Goal: Navigation & Orientation: Find specific page/section

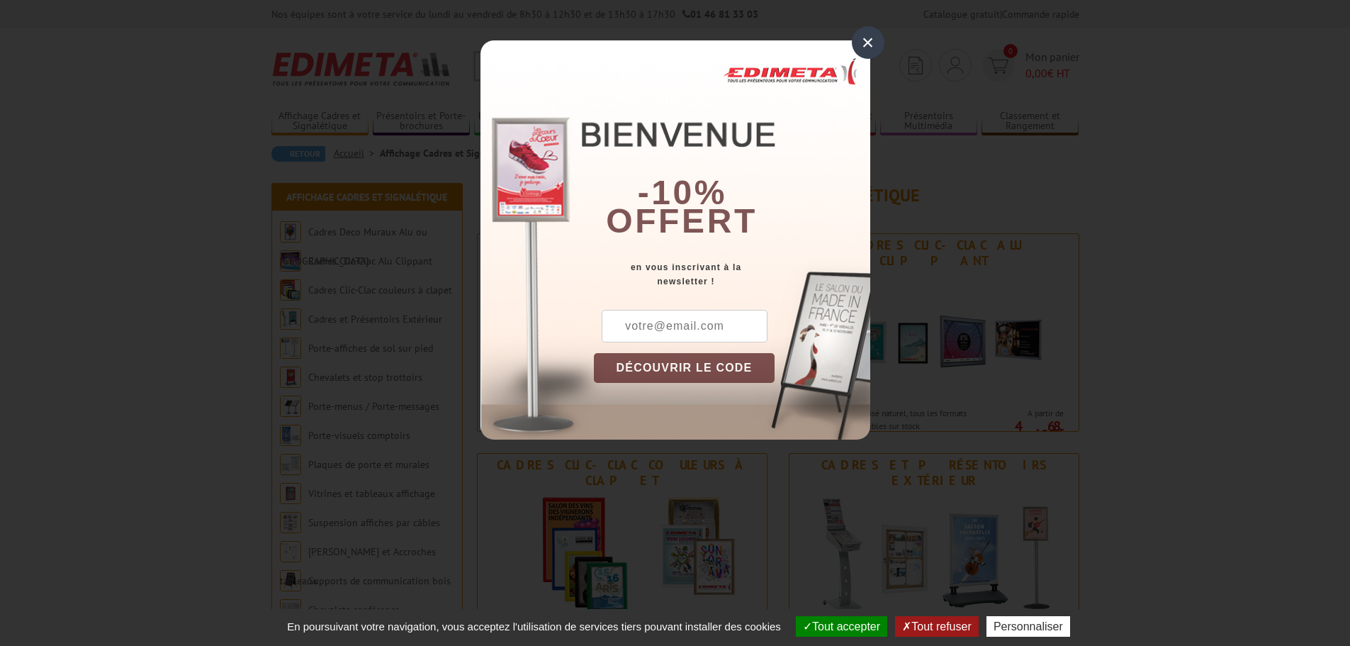
click at [862, 41] on div "×" at bounding box center [868, 42] width 33 height 33
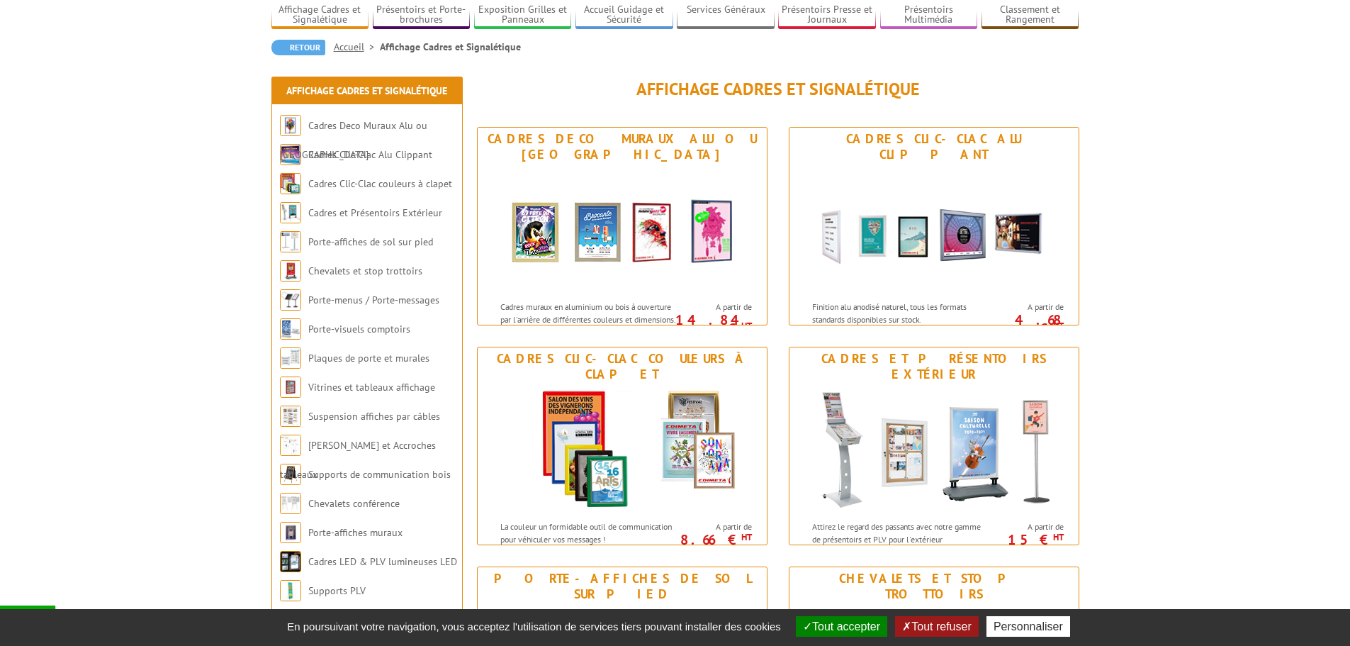
scroll to position [142, 0]
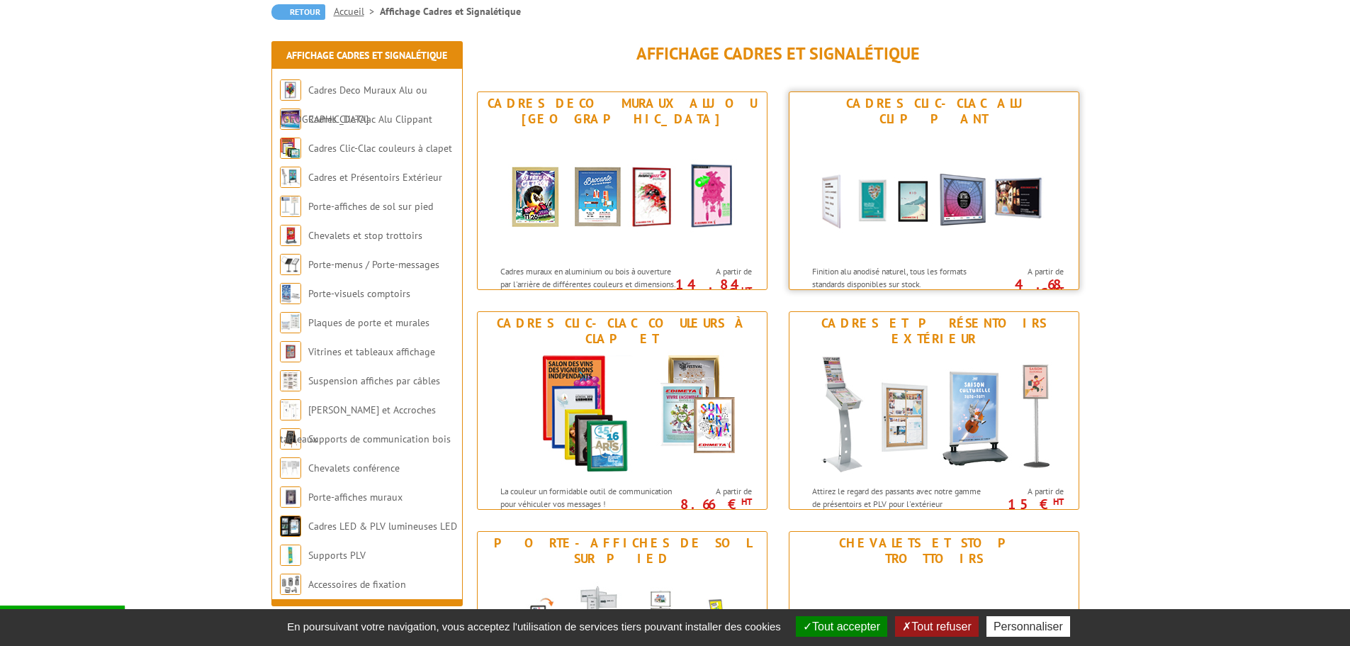
click at [928, 187] on img at bounding box center [934, 194] width 262 height 128
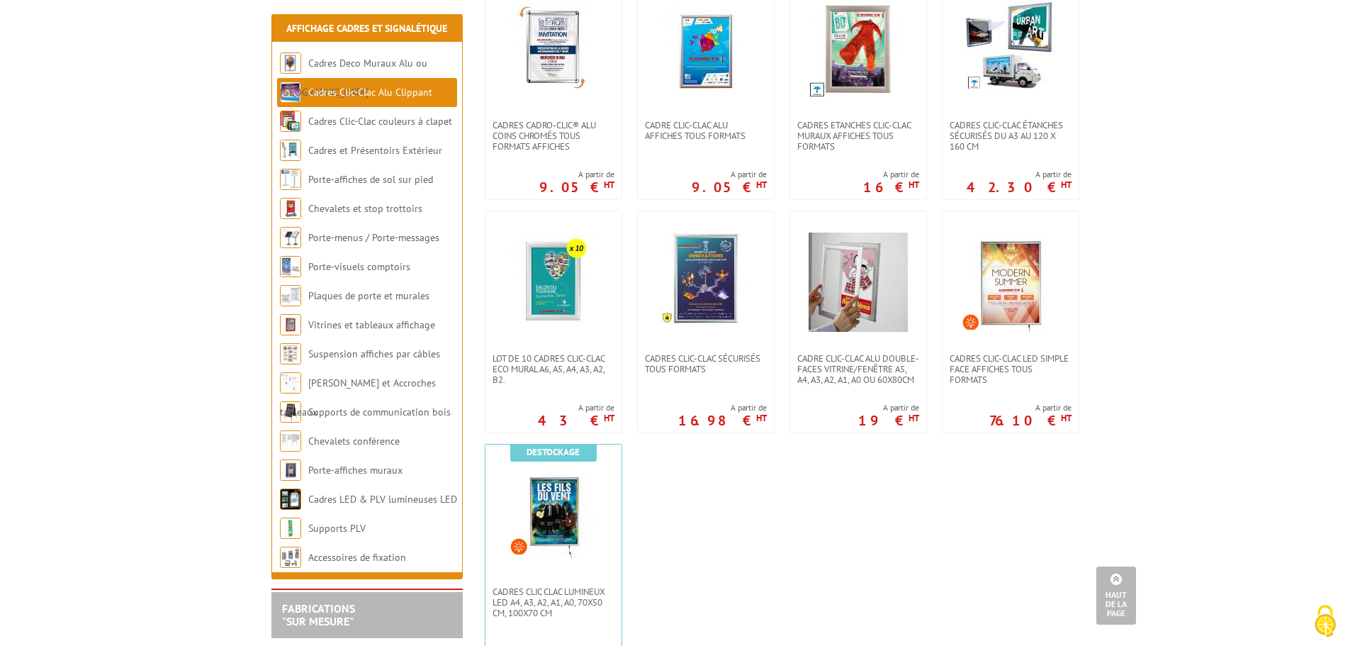
scroll to position [576, 0]
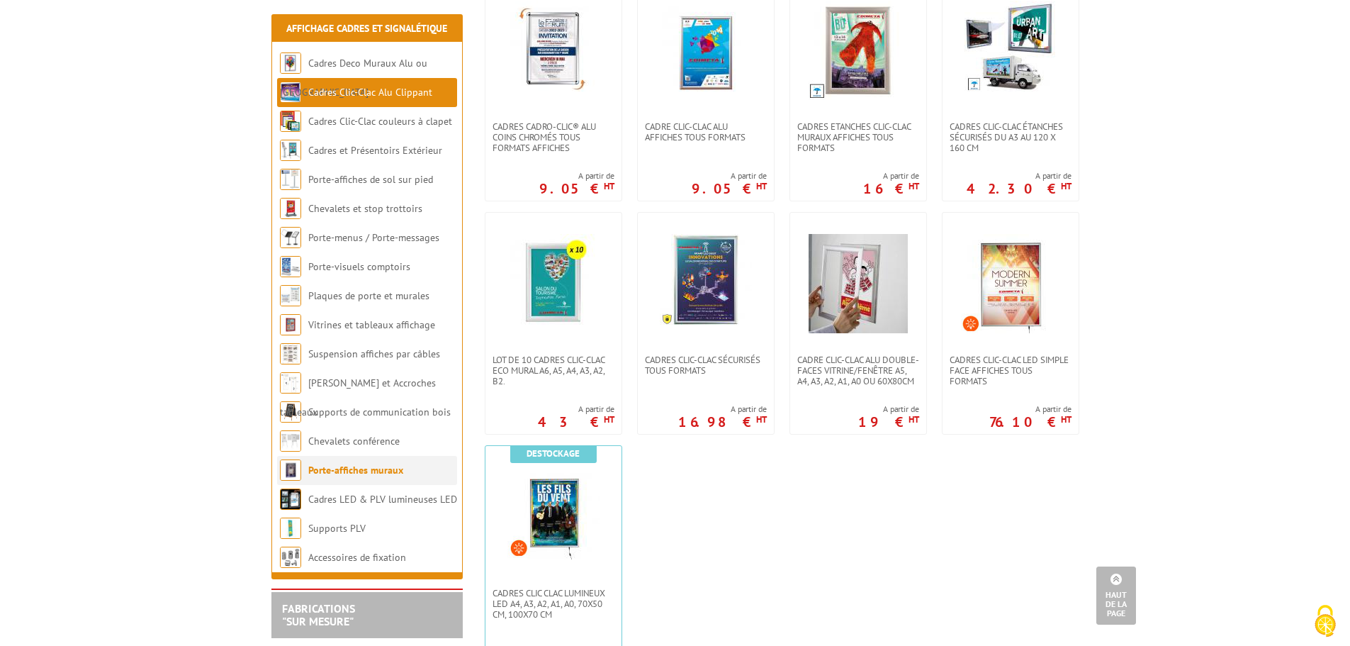
click at [383, 472] on link "Porte-affiches muraux" at bounding box center [355, 469] width 95 height 13
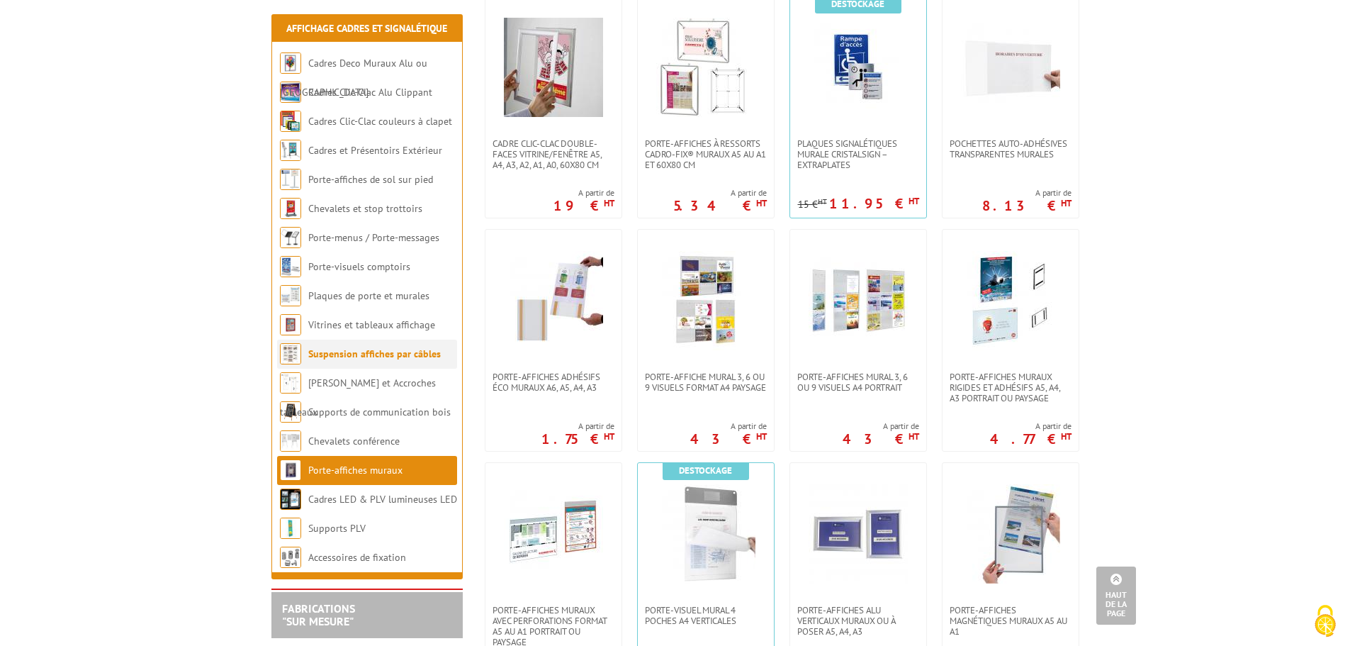
scroll to position [779, 0]
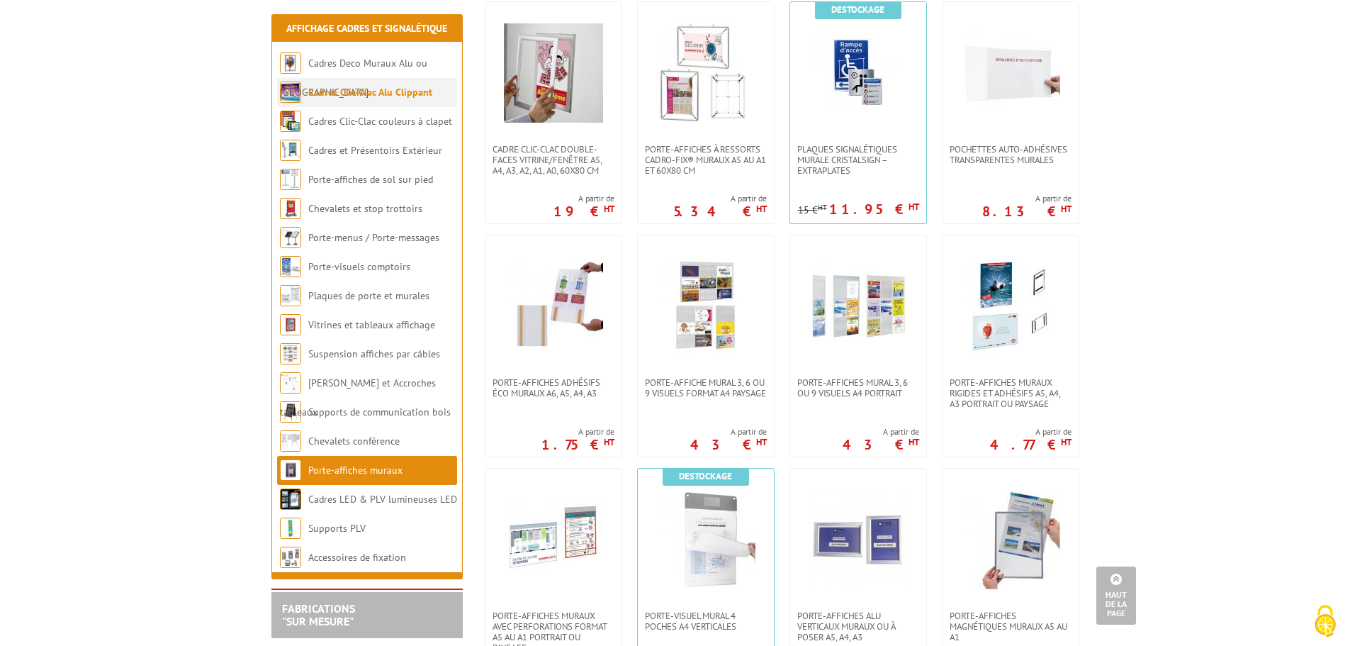
click at [386, 100] on li "Cadres Clic-Clac Alu Clippant" at bounding box center [367, 92] width 180 height 29
click at [385, 95] on link "Cadres Clic-Clac Alu Clippant" at bounding box center [370, 92] width 124 height 13
